Goal: Transaction & Acquisition: Purchase product/service

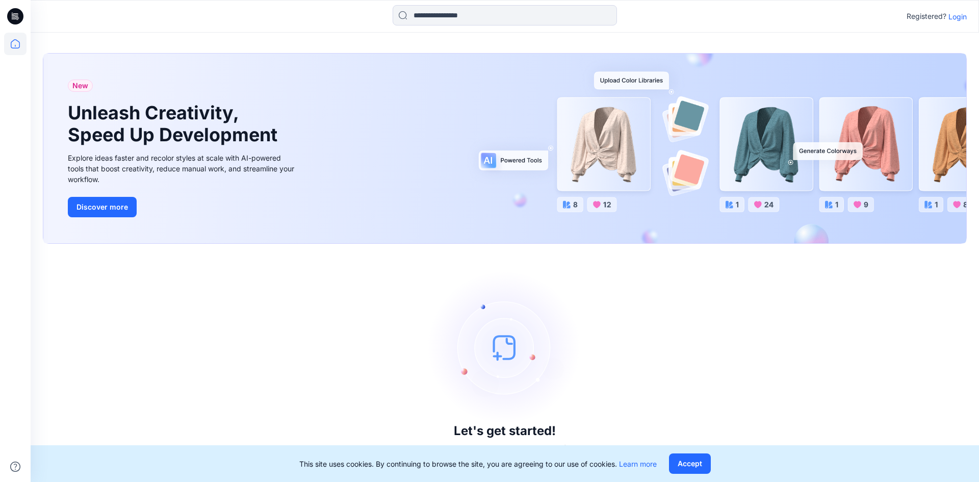
click at [961, 16] on p "Login" at bounding box center [957, 16] width 18 height 11
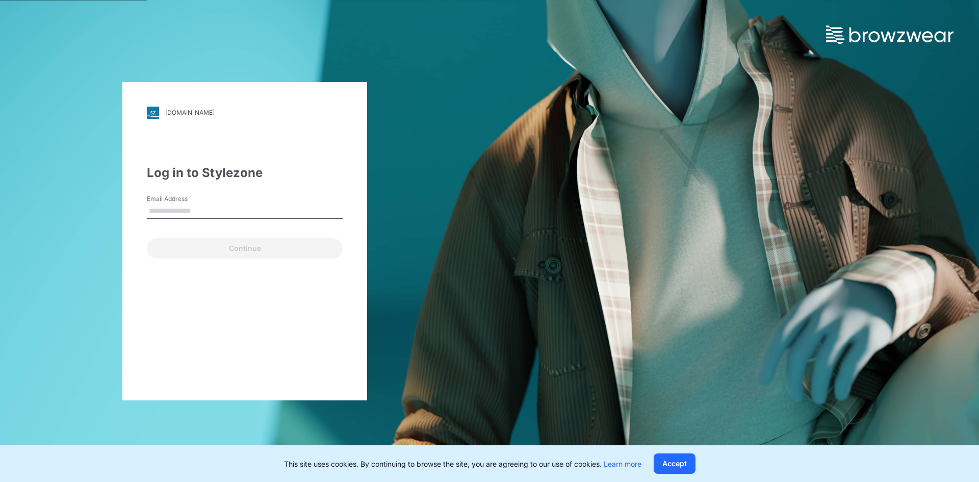
type input "**********"
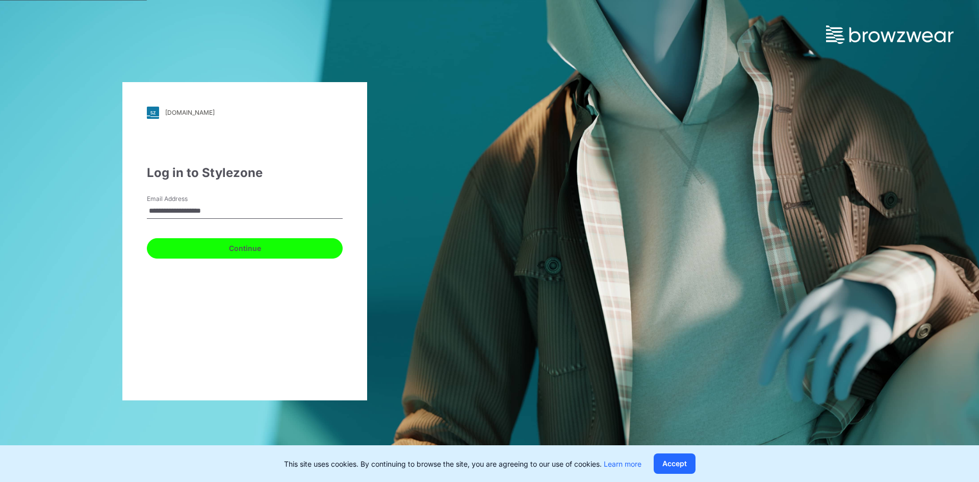
click at [254, 243] on button "Continue" at bounding box center [245, 248] width 196 height 20
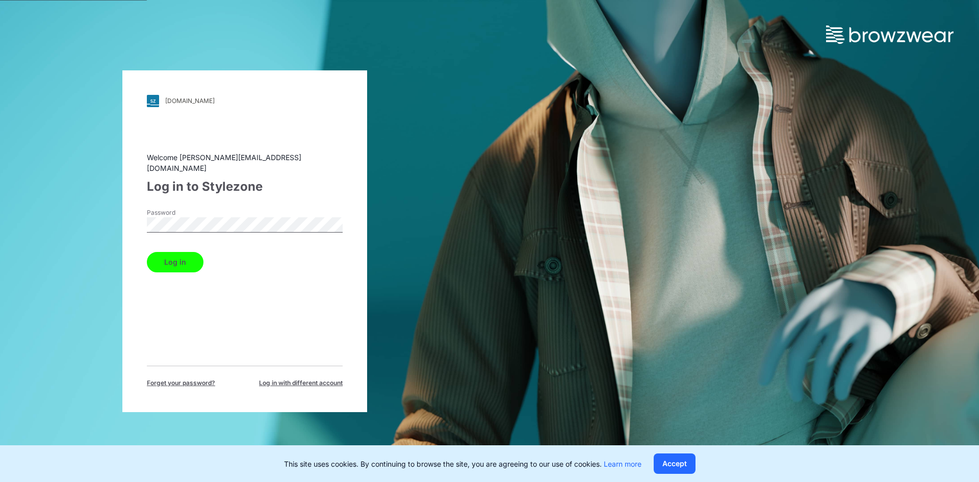
click at [185, 258] on button "Log in" at bounding box center [175, 262] width 57 height 20
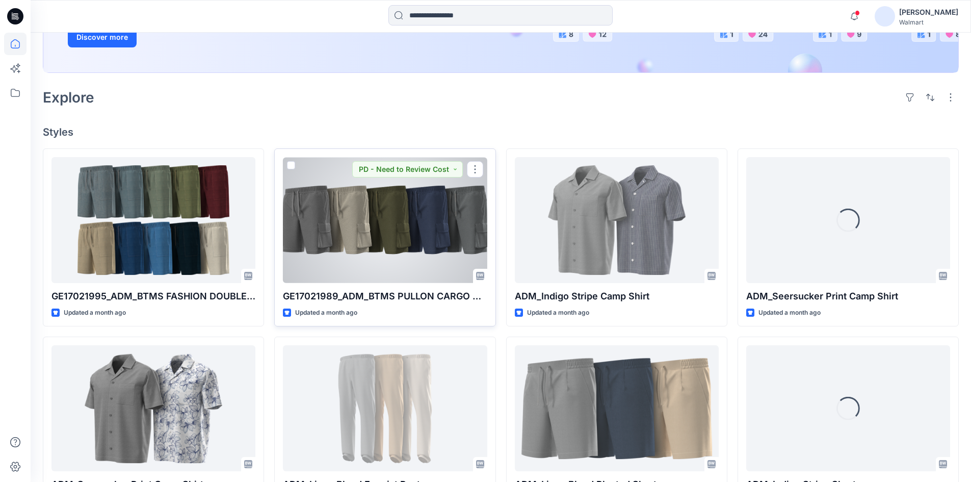
scroll to position [153, 0]
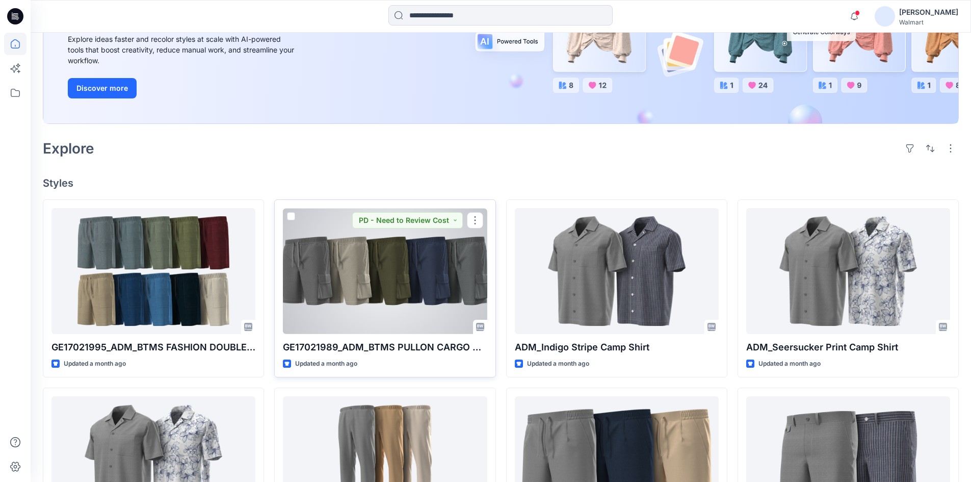
click at [360, 256] on div at bounding box center [385, 271] width 204 height 126
